Goal: Check status: Check status

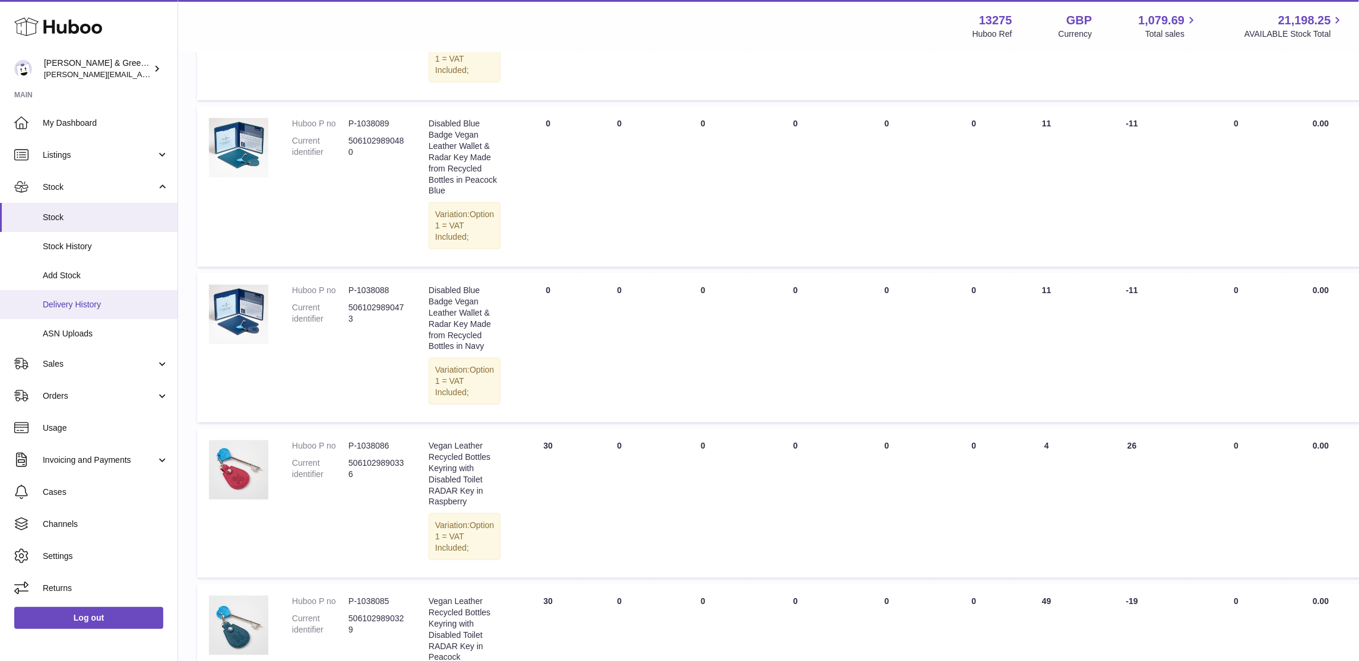
click at [101, 299] on span "Delivery History" at bounding box center [106, 304] width 126 height 11
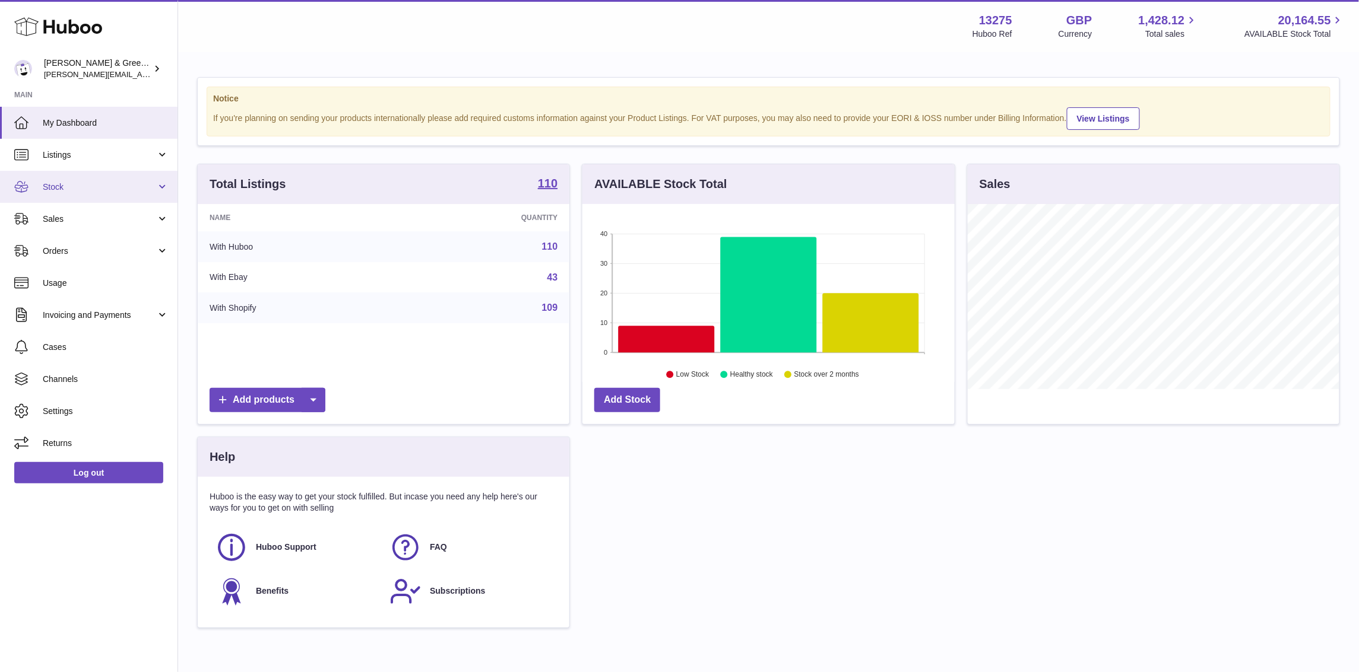
click at [131, 188] on span "Stock" at bounding box center [99, 187] width 113 height 11
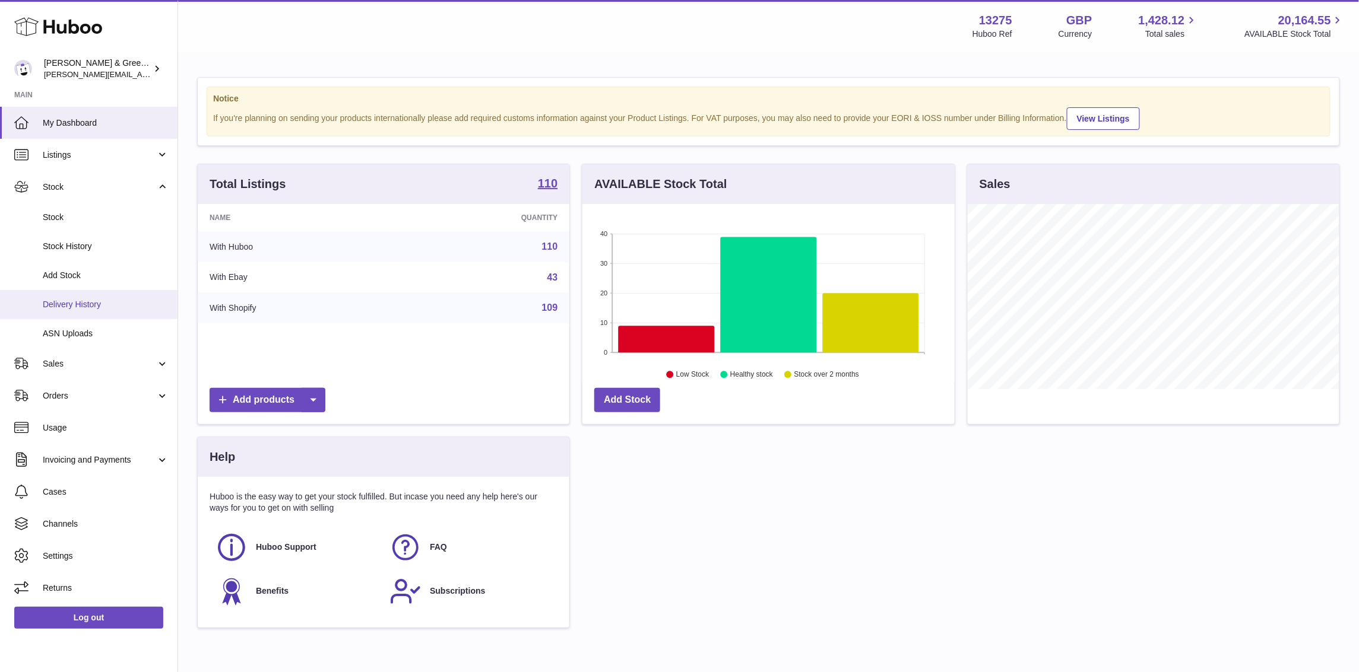
click at [113, 296] on link "Delivery History" at bounding box center [88, 304] width 177 height 29
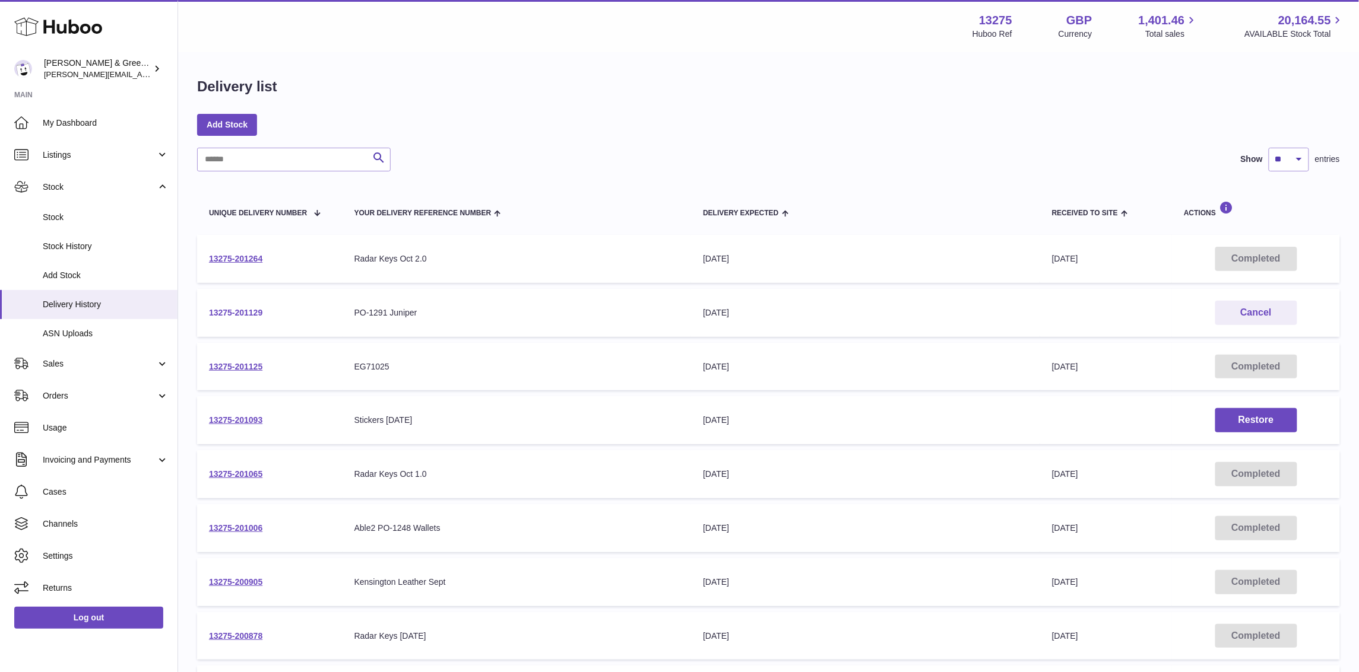
click at [246, 311] on link "13275-201129" at bounding box center [235, 312] width 53 height 9
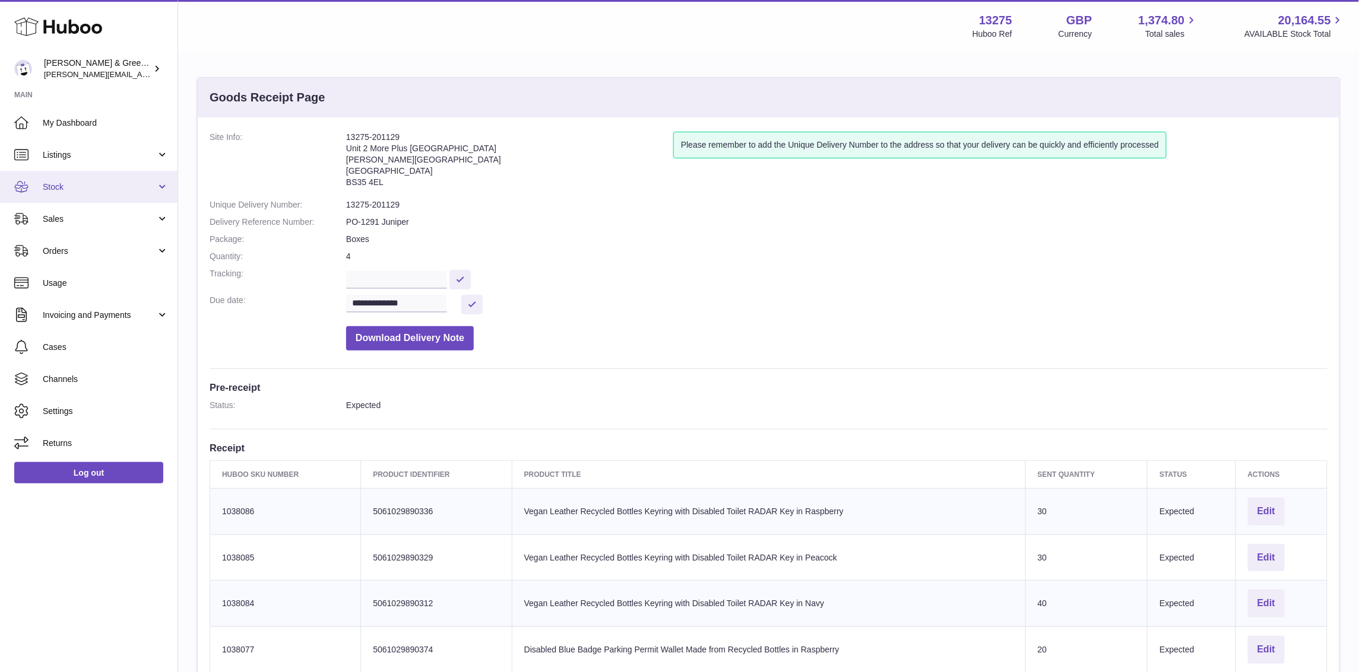
click at [115, 191] on span "Stock" at bounding box center [99, 187] width 113 height 11
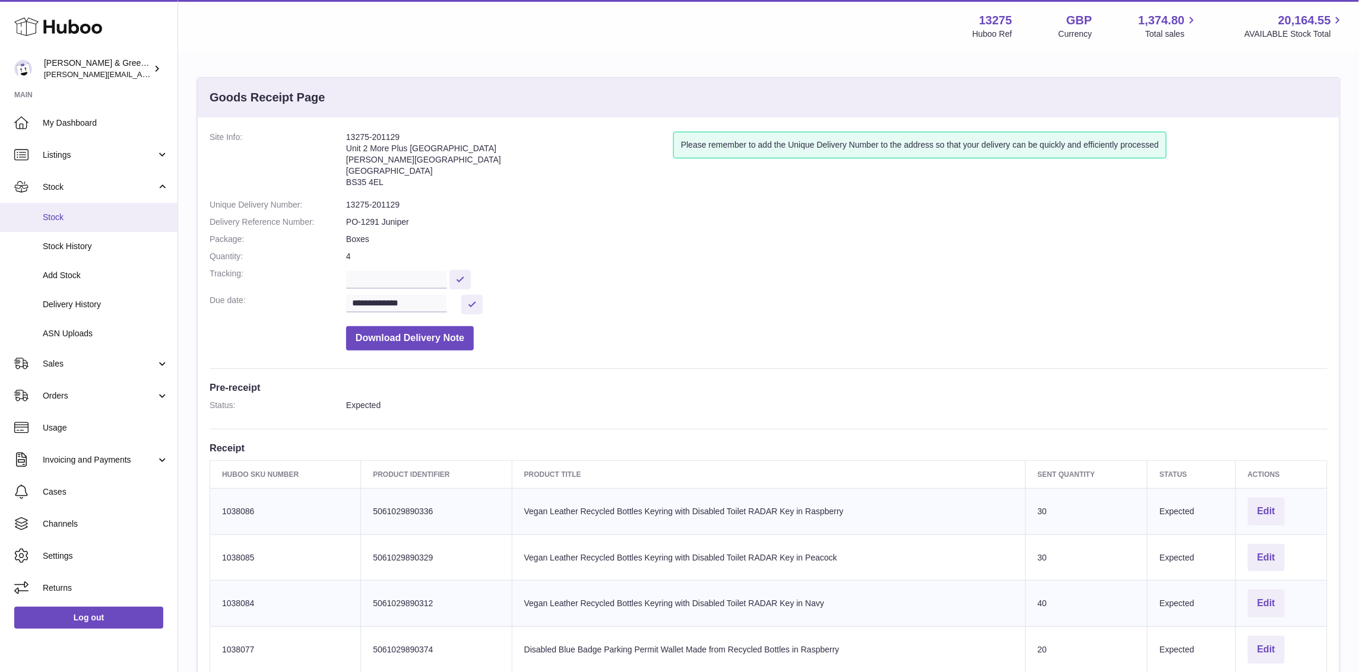
click at [69, 222] on span "Stock" at bounding box center [106, 217] width 126 height 11
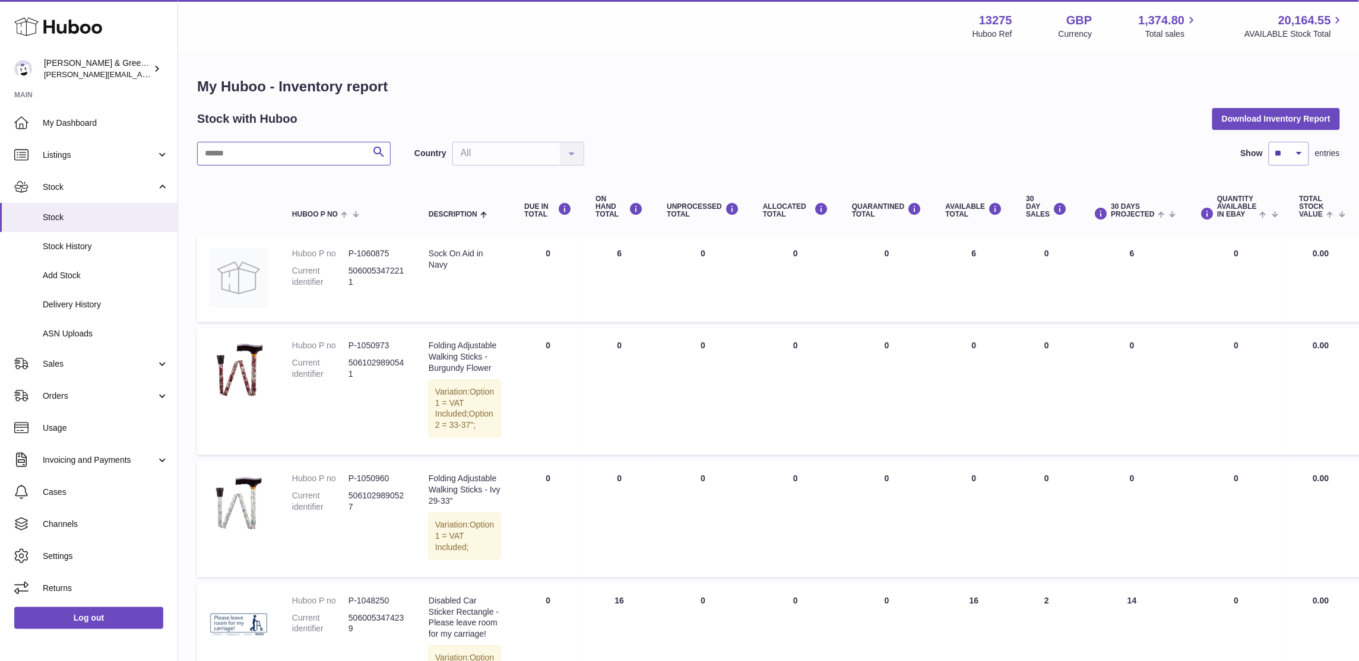
click at [278, 152] on input "text" at bounding box center [293, 154] width 193 height 24
type input "***"
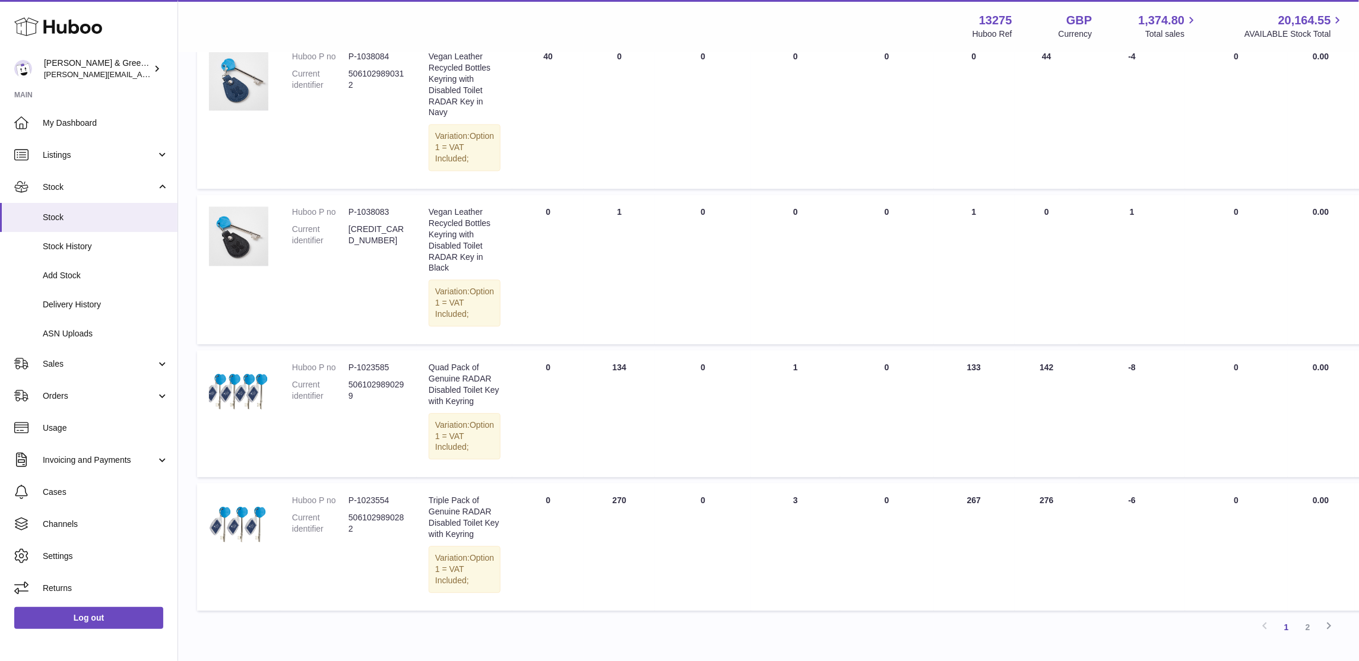
scroll to position [1410, 0]
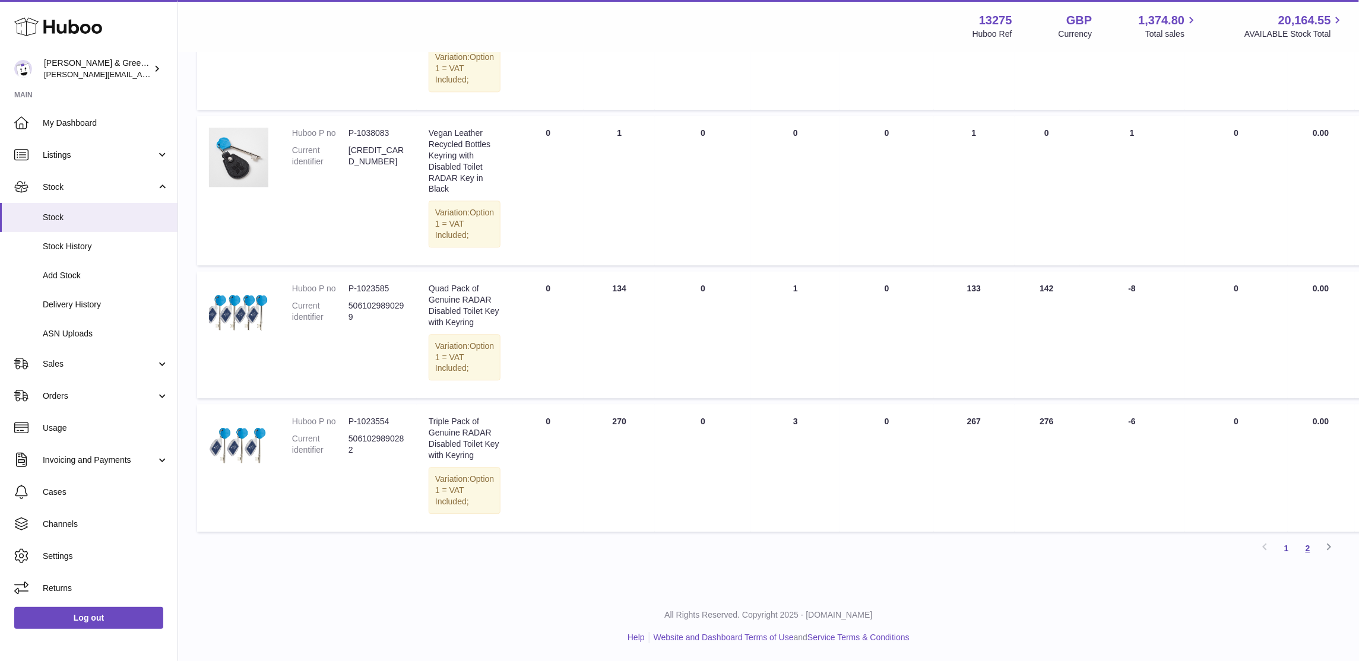
click at [1306, 559] on link "2" at bounding box center [1307, 548] width 21 height 21
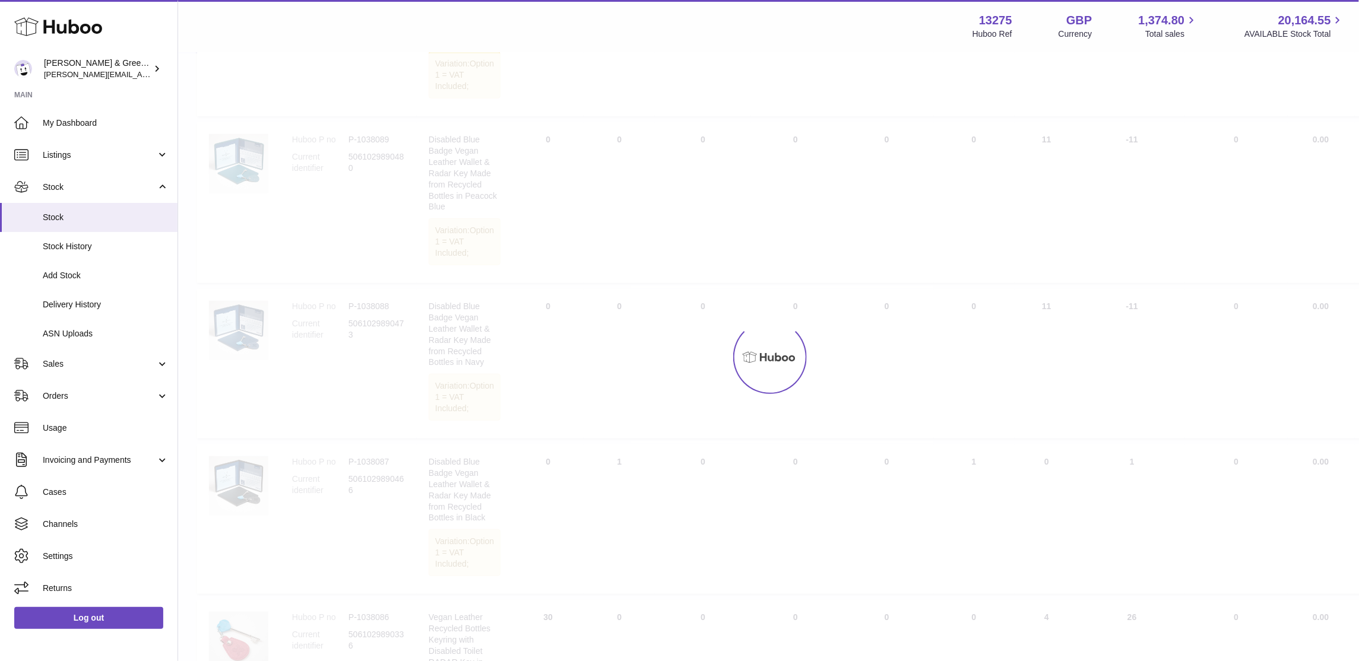
scroll to position [53, 0]
